Goal: Task Accomplishment & Management: Manage account settings

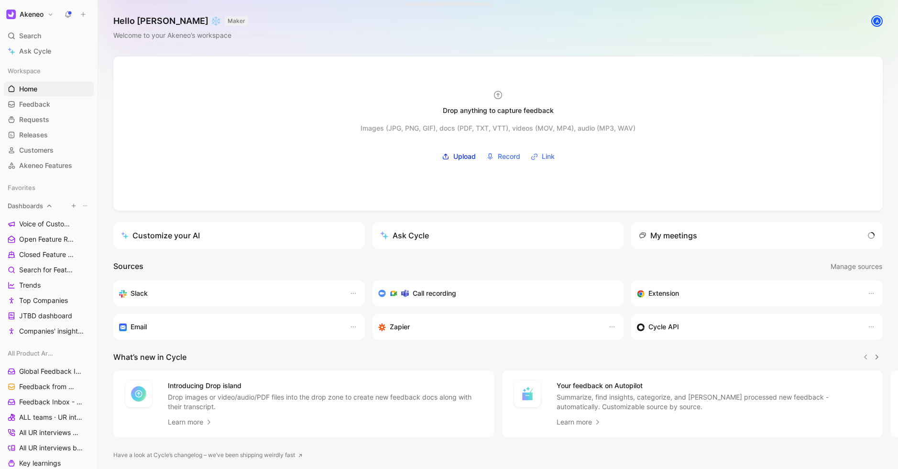
click at [29, 209] on span "Dashboards" at bounding box center [25, 206] width 35 height 10
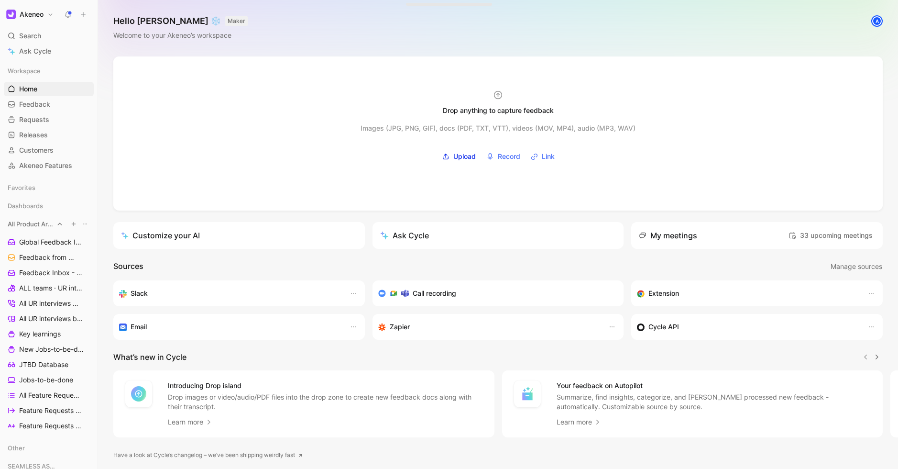
click at [34, 226] on span "All Product Areas" at bounding box center [31, 224] width 46 height 10
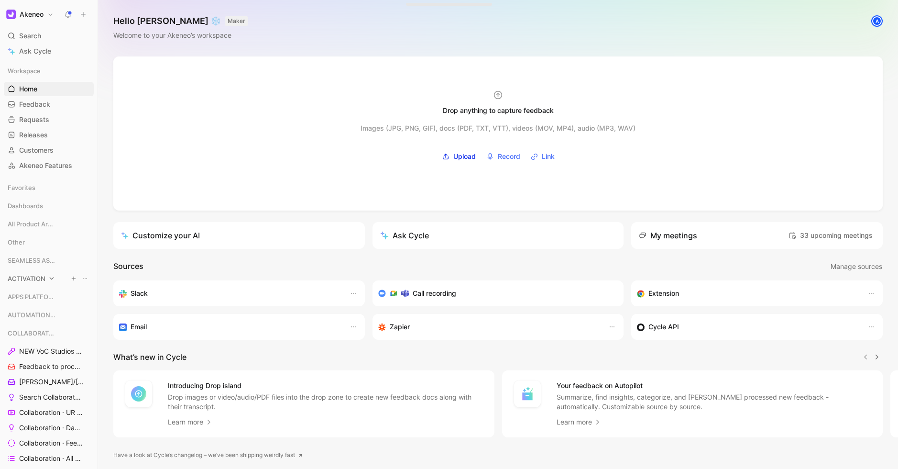
click at [31, 275] on span "ACTIVATION" at bounding box center [27, 279] width 38 height 10
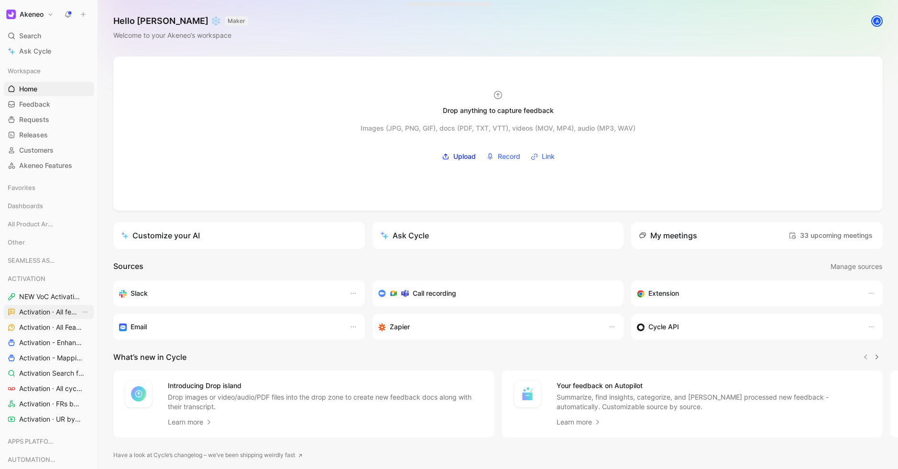
click at [47, 312] on span "Activation · All feedback" at bounding box center [49, 312] width 61 height 10
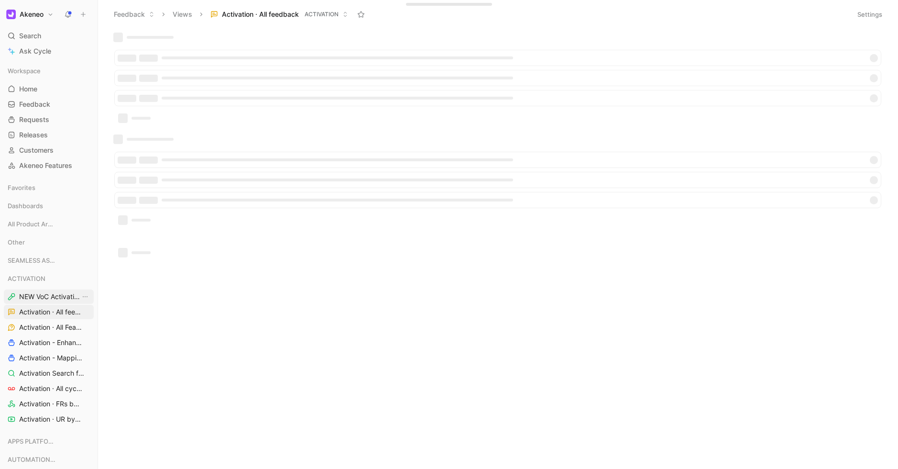
click at [47, 296] on span "NEW VoC Activation" at bounding box center [49, 297] width 61 height 10
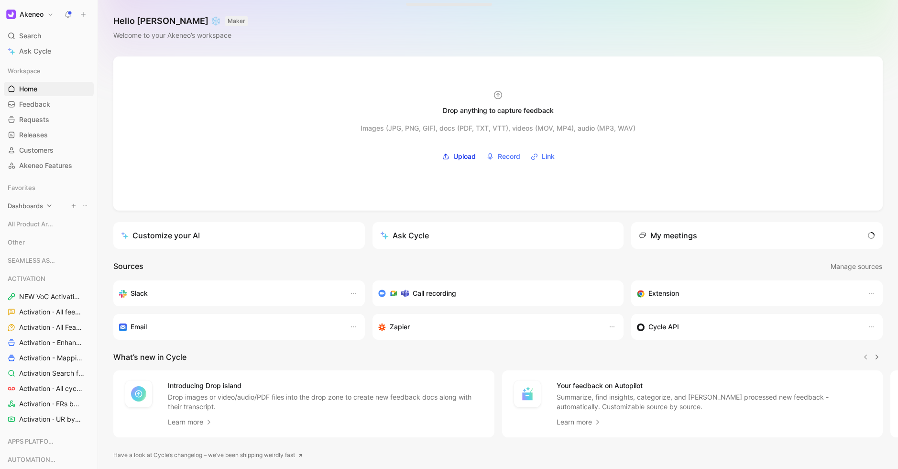
click at [31, 199] on div "Dashboards" at bounding box center [49, 206] width 90 height 14
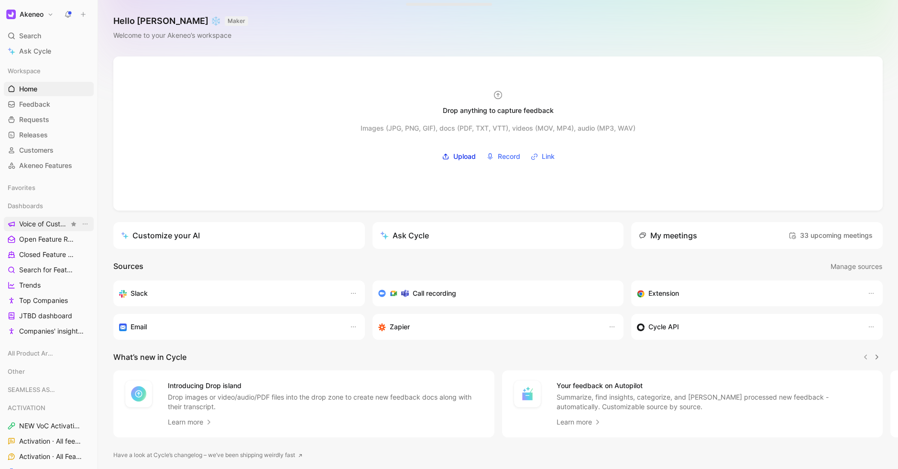
click at [35, 219] on span "Voice of Customers" at bounding box center [44, 224] width 50 height 10
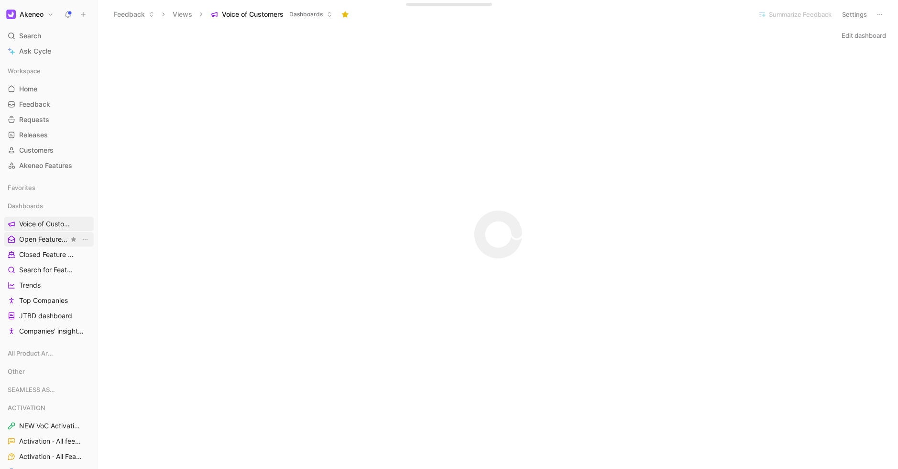
click at [42, 239] on span "Open Feature Requests" at bounding box center [44, 239] width 50 height 10
click at [47, 227] on span "Voice of Customers" at bounding box center [44, 224] width 50 height 10
click at [40, 238] on span "Open Feature Requests" at bounding box center [44, 239] width 50 height 10
click at [41, 255] on span "Closed Feature Requests" at bounding box center [44, 255] width 50 height 10
click at [41, 227] on span "Voice of Customers" at bounding box center [44, 224] width 50 height 10
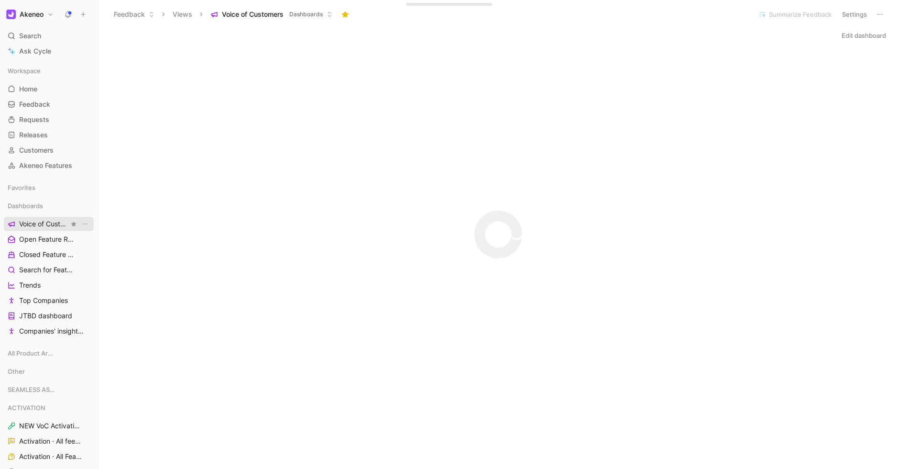
click at [43, 227] on span "Voice of Customers" at bounding box center [44, 224] width 50 height 10
click at [34, 18] on h1 "Akeneo" at bounding box center [32, 14] width 24 height 9
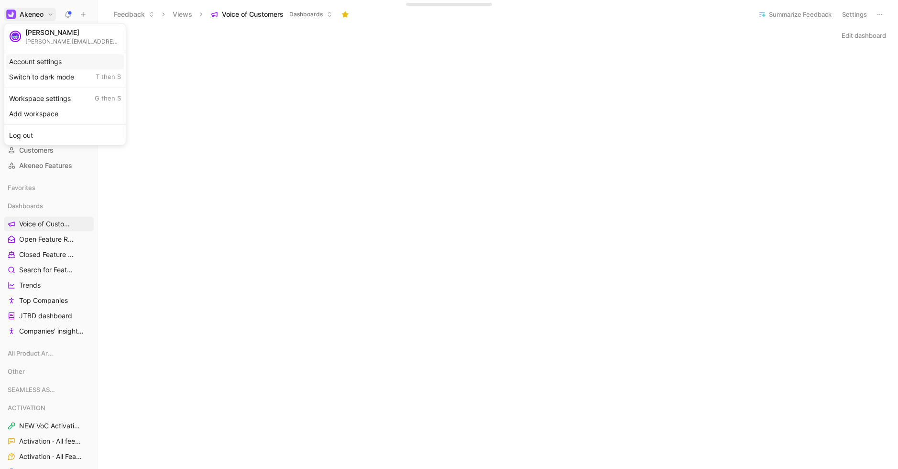
click at [49, 65] on div "Account settings" at bounding box center [65, 61] width 118 height 15
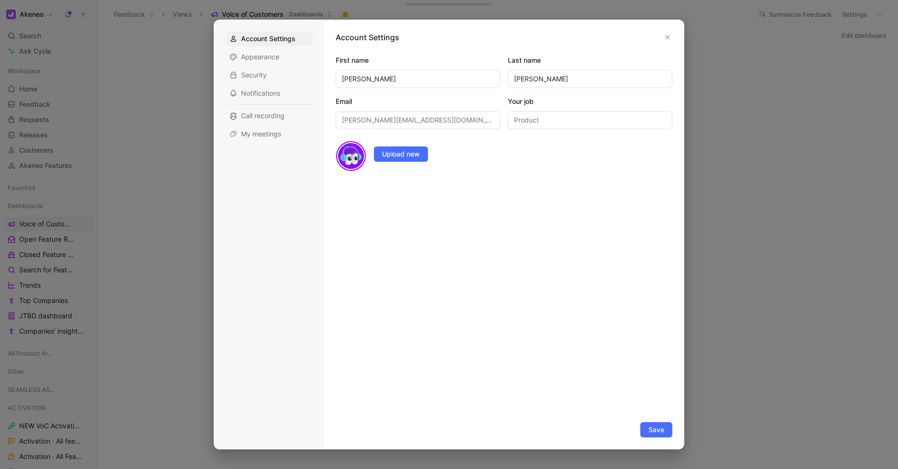
click at [162, 83] on div at bounding box center [449, 234] width 898 height 469
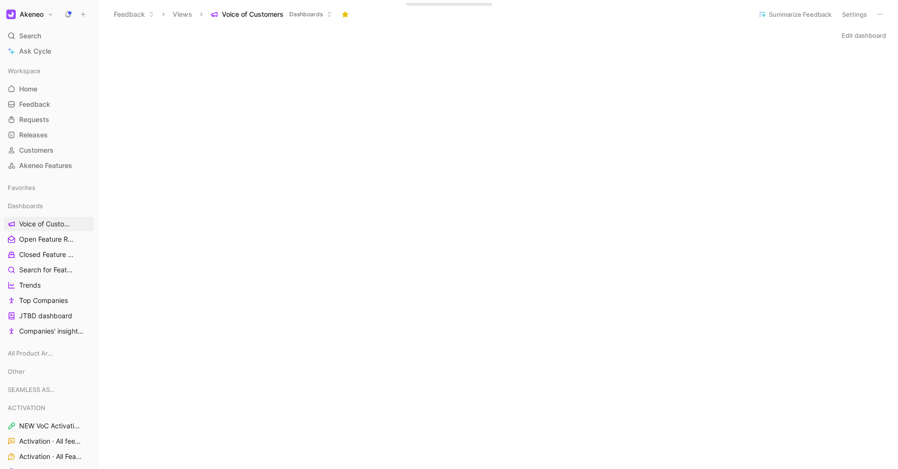
click at [22, 15] on h1 "Akeneo" at bounding box center [32, 14] width 24 height 9
click at [44, 93] on div "Workspace settings G then S" at bounding box center [65, 98] width 118 height 15
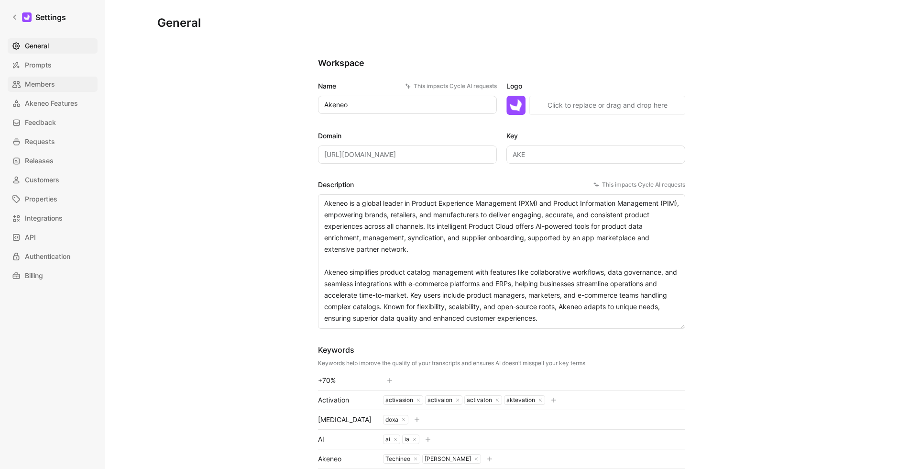
click at [51, 77] on link "Members" at bounding box center [53, 84] width 90 height 15
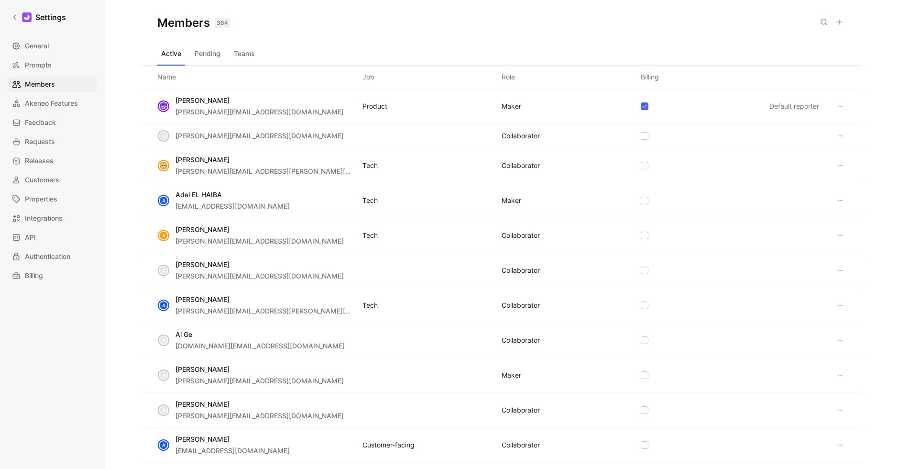
click at [827, 23] on icon at bounding box center [824, 22] width 8 height 8
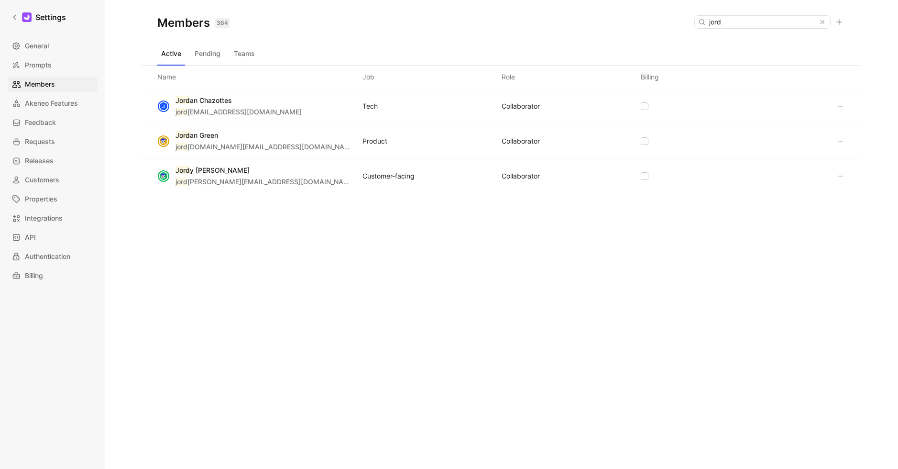
type input "jord"
click at [210, 169] on span "y Brandenburg" at bounding box center [220, 170] width 60 height 8
click at [371, 168] on div "Jord y Brandenburg jord y.brandenburg@akeneo.com Customer-facing COLLABORATOR" at bounding box center [501, 176] width 719 height 34
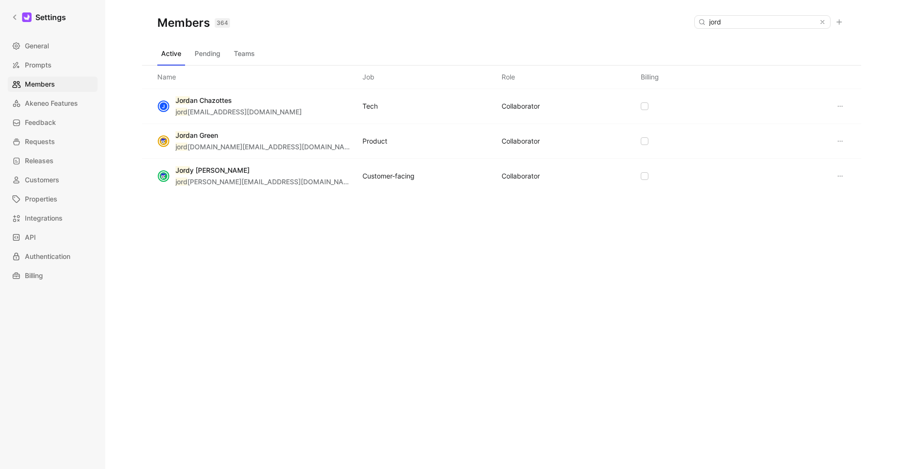
click at [209, 173] on span "y Brandenburg" at bounding box center [220, 170] width 60 height 8
click at [339, 231] on div "J Jord an Chazottes jord an.chazottes@akeneo.com Tech COLLABORATOR Jord an Gree…" at bounding box center [501, 179] width 719 height 181
